Goal: Information Seeking & Learning: Learn about a topic

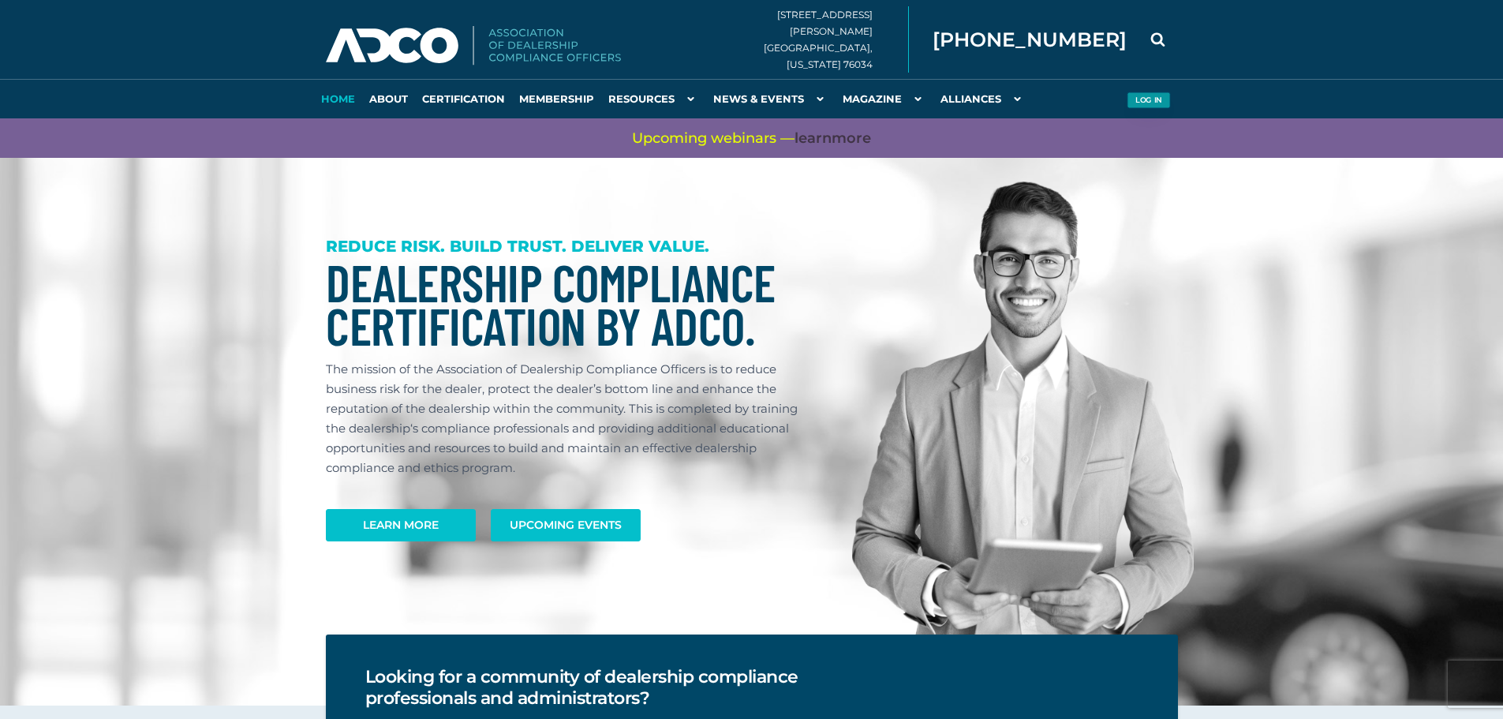
click at [1136, 99] on button "Log in" at bounding box center [1148, 100] width 43 height 17
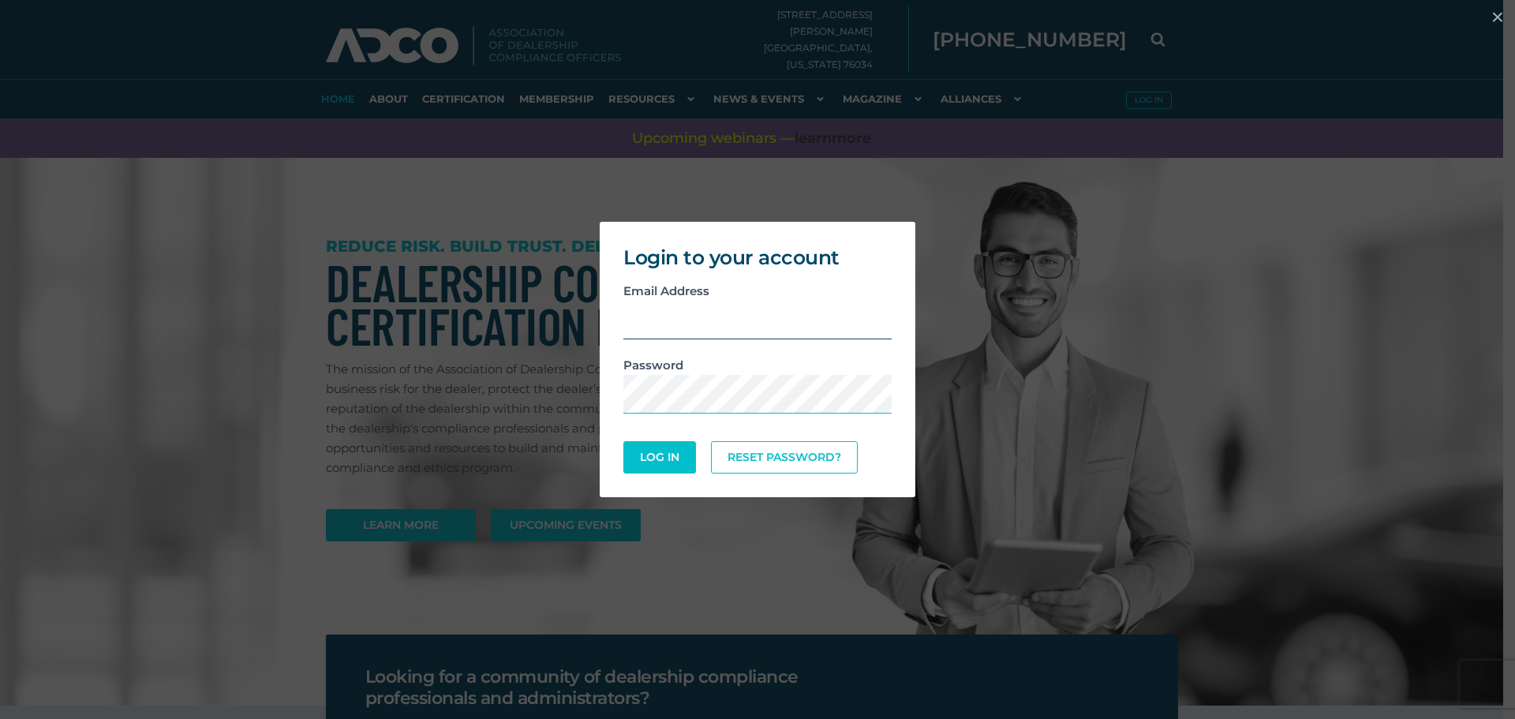
click at [707, 326] on input "email" at bounding box center [757, 320] width 268 height 39
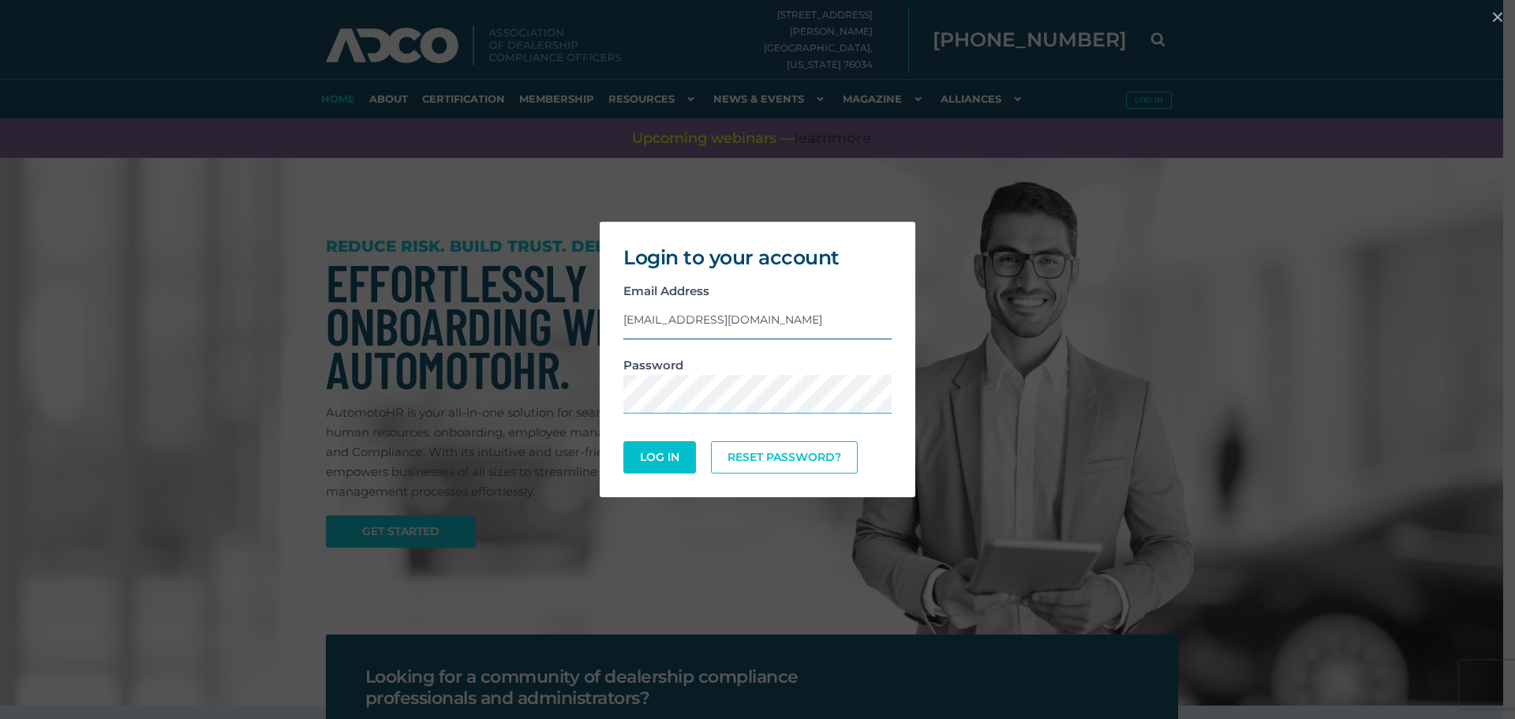
type input "aneice@lairdnoller.com"
click at [623, 441] on button "Log In" at bounding box center [659, 457] width 73 height 32
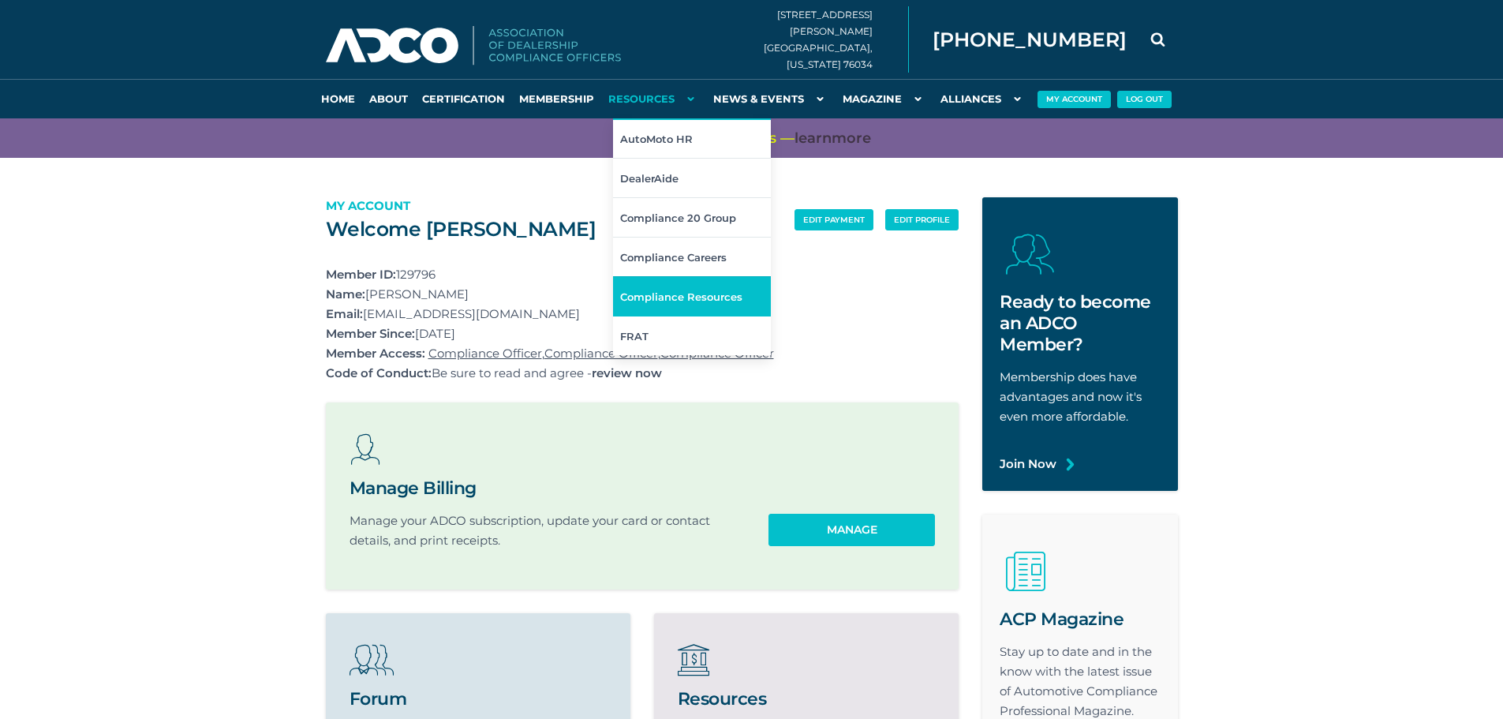
click at [665, 288] on link "Compliance Resources" at bounding box center [692, 295] width 158 height 39
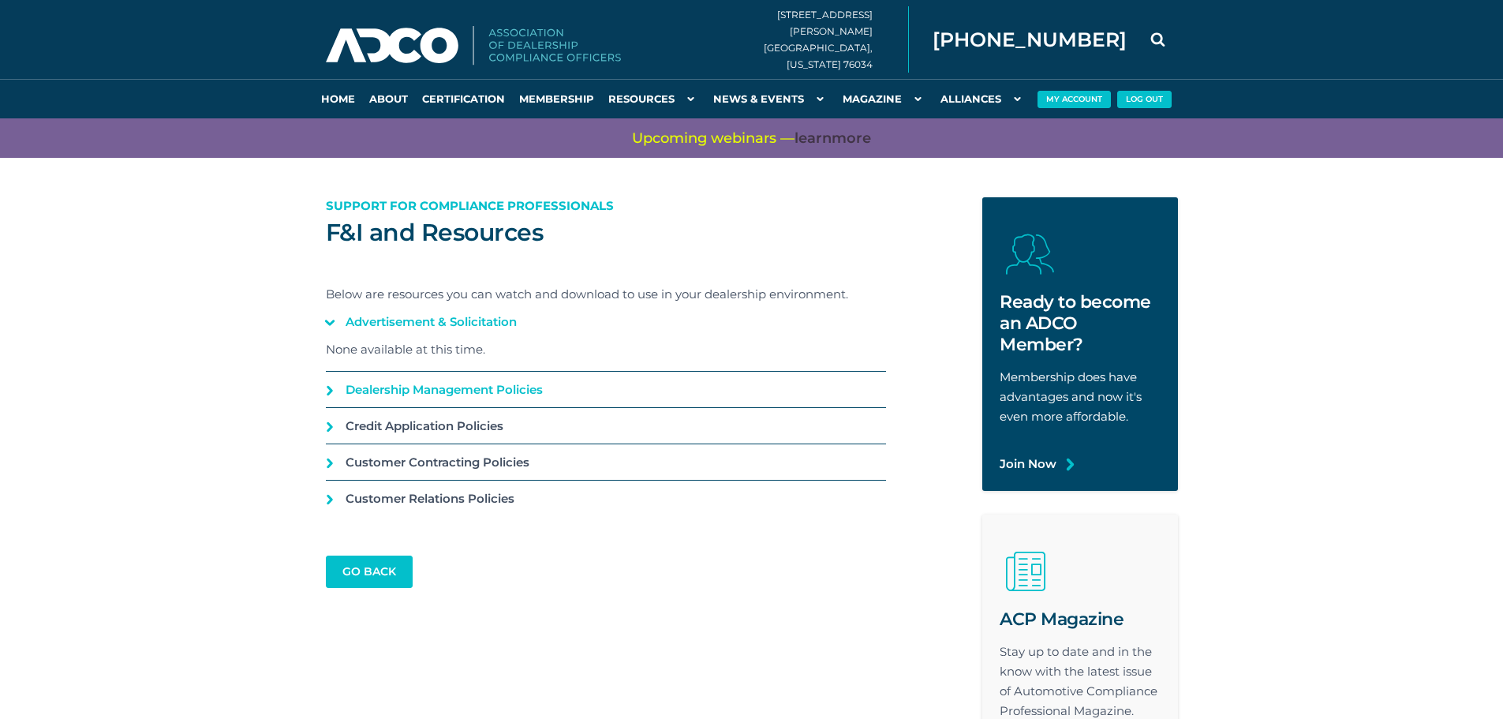
click at [327, 386] on link "Dealership Management Policies" at bounding box center [606, 390] width 560 height 36
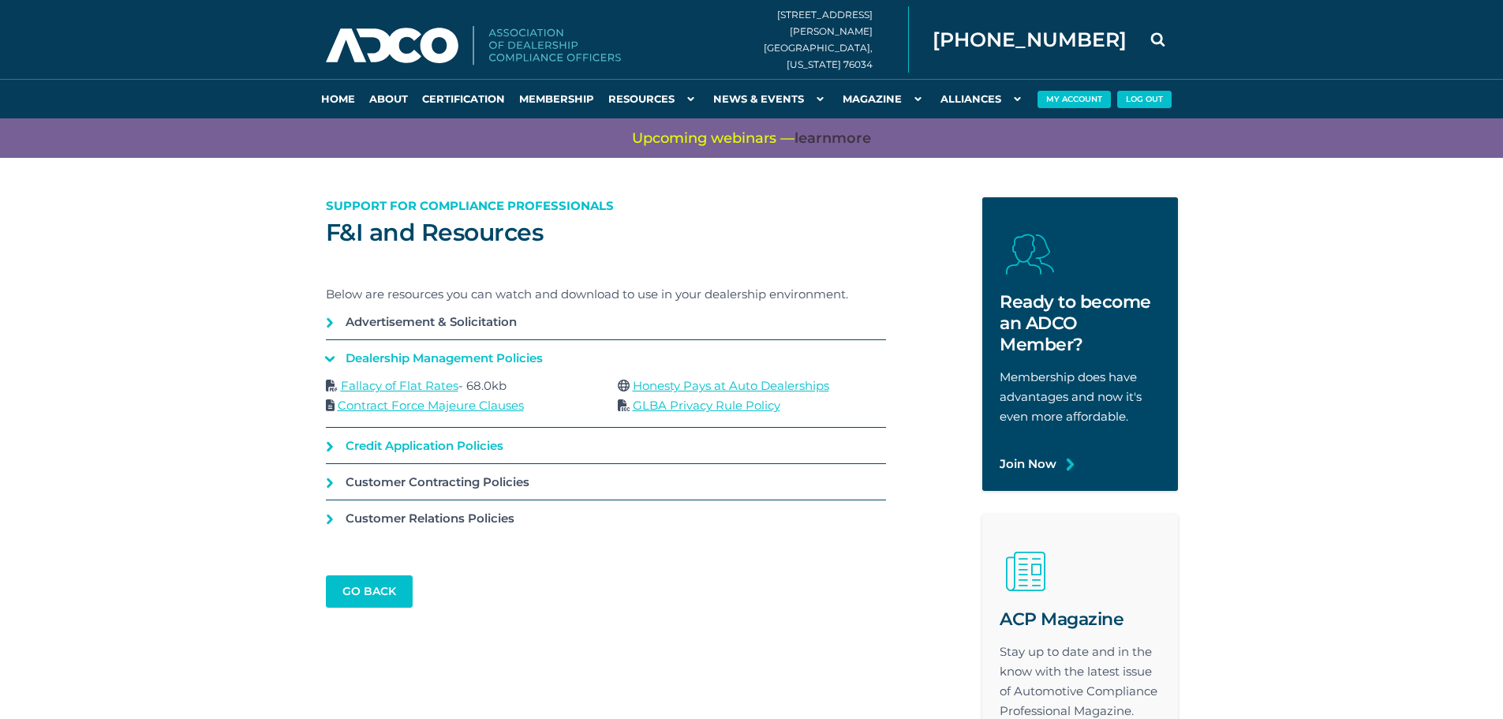
click at [331, 429] on link "Credit Application Policies" at bounding box center [606, 446] width 560 height 36
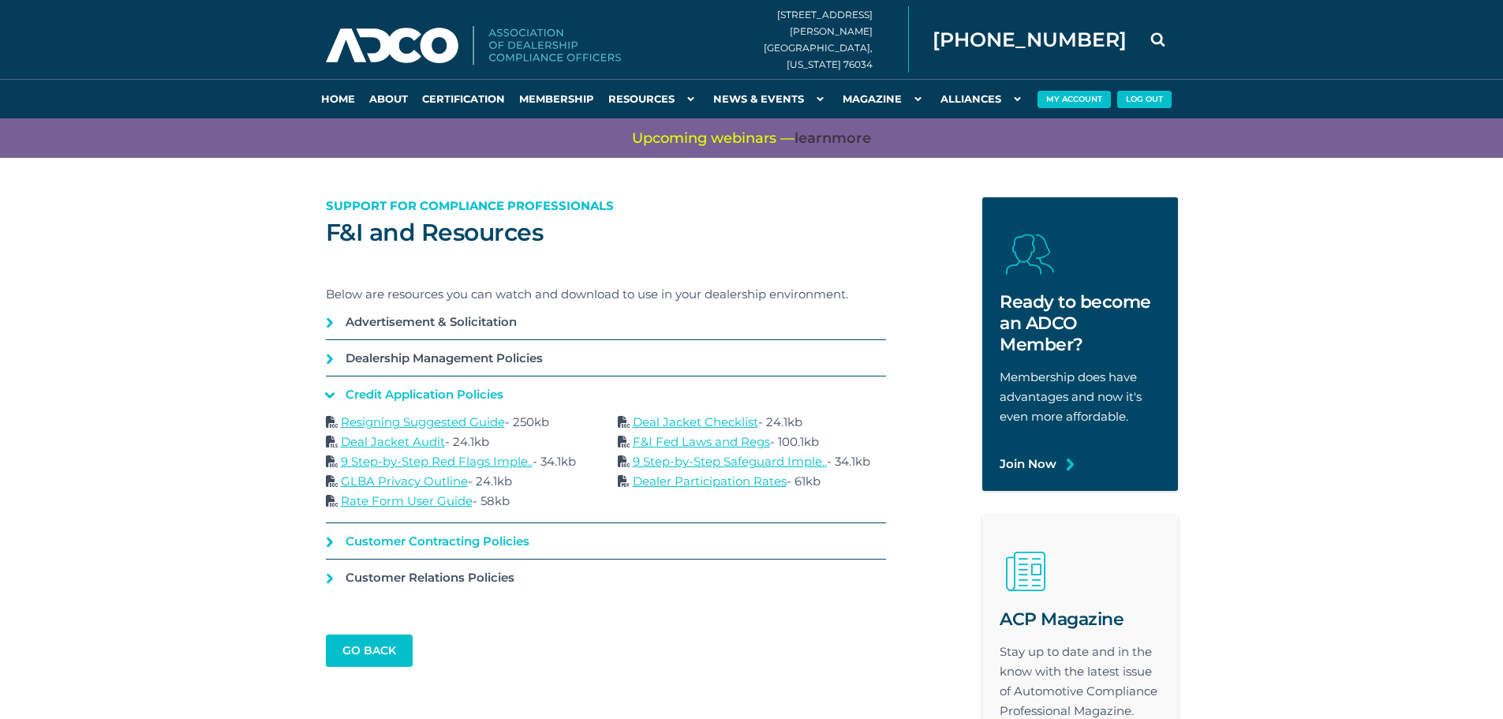
click at [333, 537] on link "Customer Contracting Policies" at bounding box center [606, 541] width 560 height 36
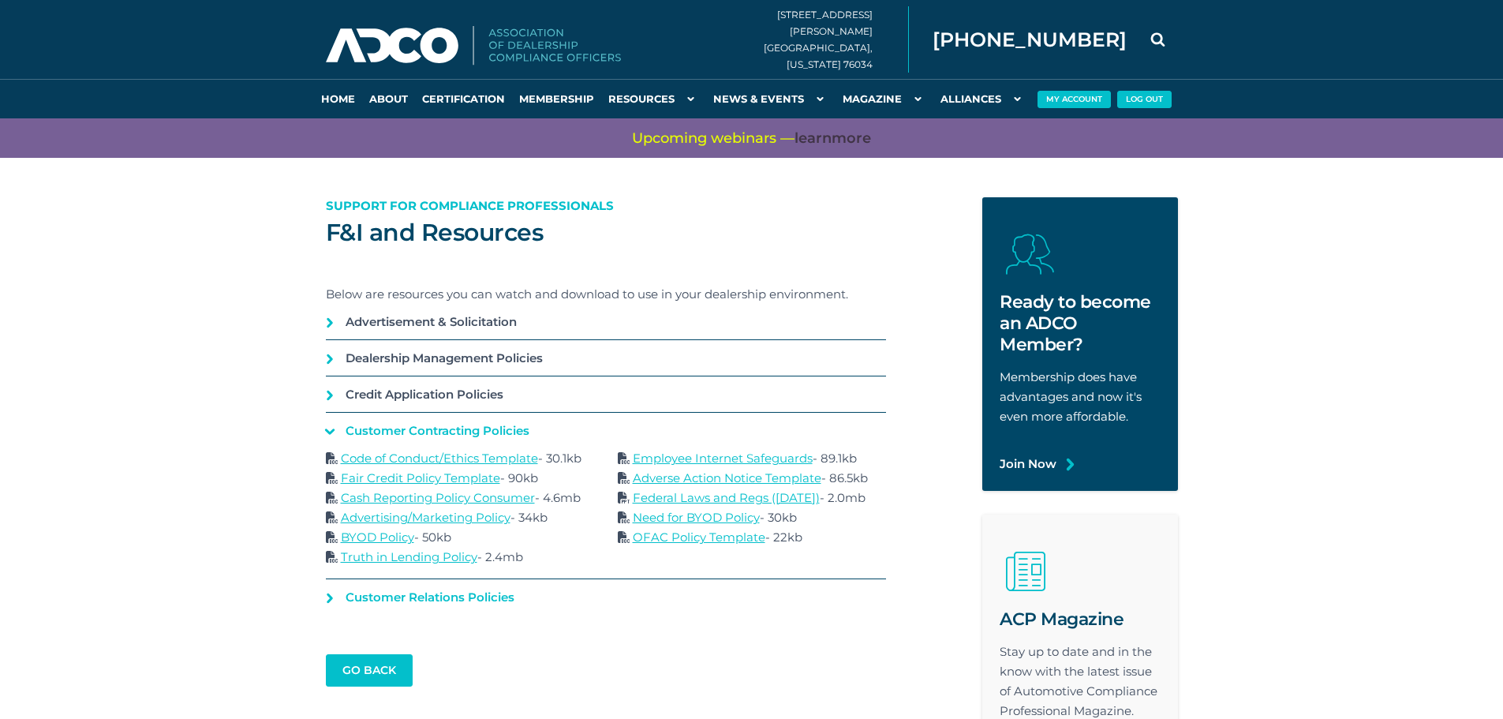
click at [326, 593] on link "Customer Relations Policies" at bounding box center [606, 597] width 560 height 36
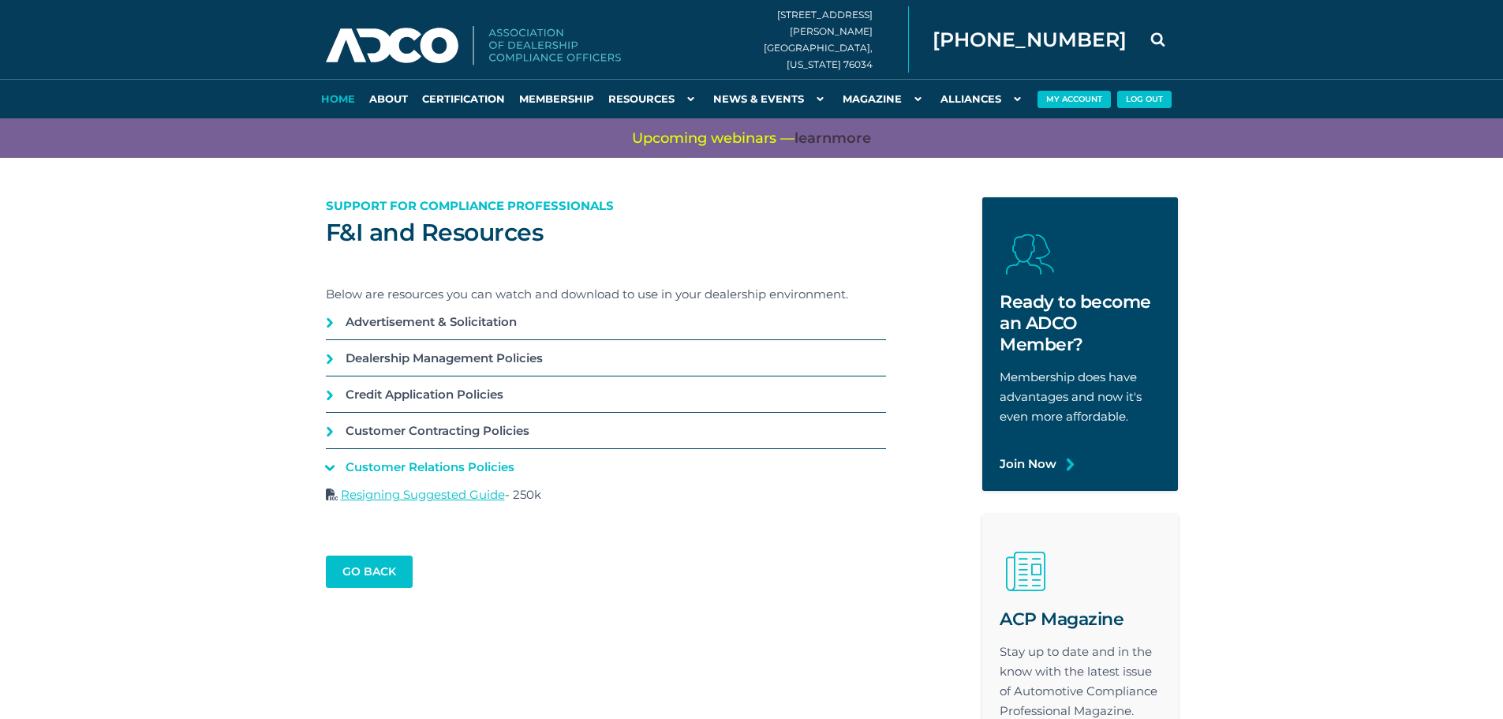
click at [350, 95] on link "Home" at bounding box center [338, 98] width 48 height 39
